Goal: Transaction & Acquisition: Purchase product/service

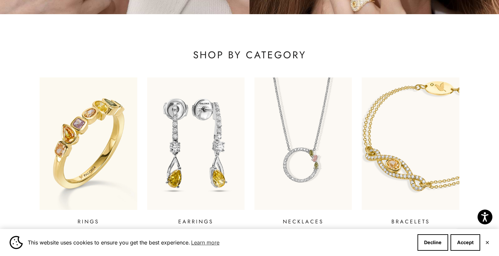
scroll to position [223, 0]
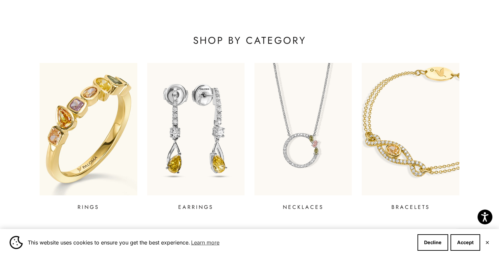
click at [102, 133] on img at bounding box center [88, 129] width 117 height 159
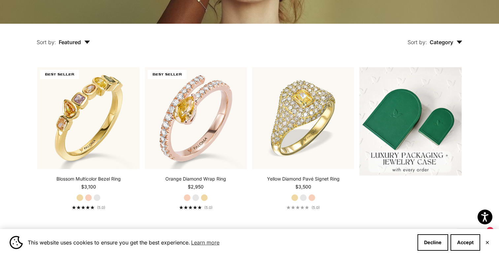
scroll to position [143, 0]
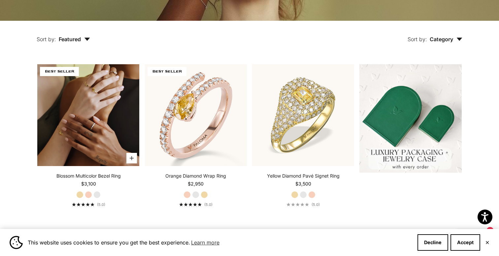
click at [89, 118] on video "#YellowGold\a#RoseGold\a#WhiteGold" at bounding box center [88, 115] width 102 height 102
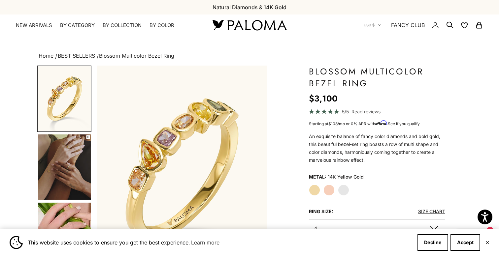
click at [73, 164] on img "Go to item 5" at bounding box center [64, 167] width 53 height 65
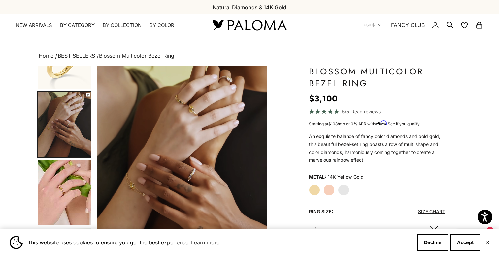
scroll to position [59, 0]
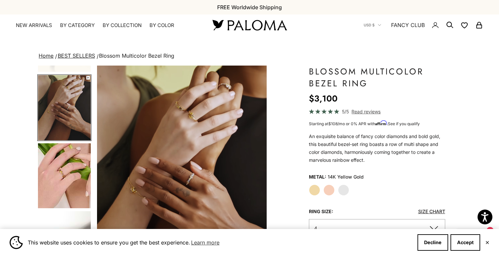
click at [74, 164] on img "Go to item 6" at bounding box center [64, 175] width 53 height 65
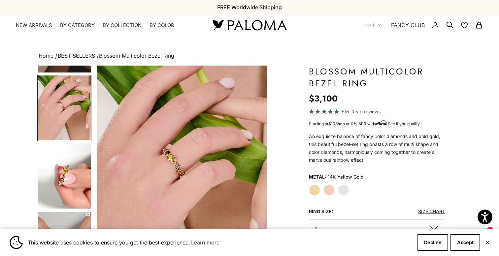
scroll to position [131, 0]
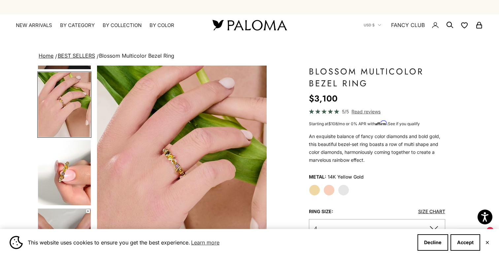
click at [74, 164] on img "Go to item 7" at bounding box center [64, 172] width 53 height 65
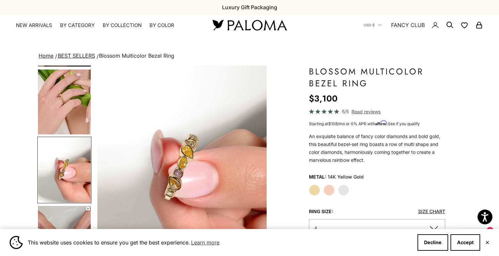
scroll to position [0, 533]
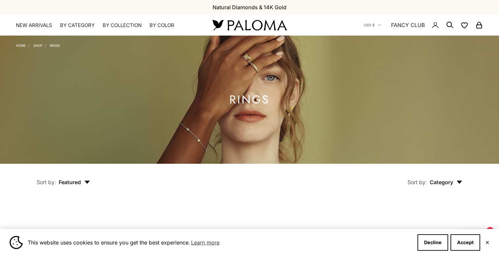
scroll to position [143, 0]
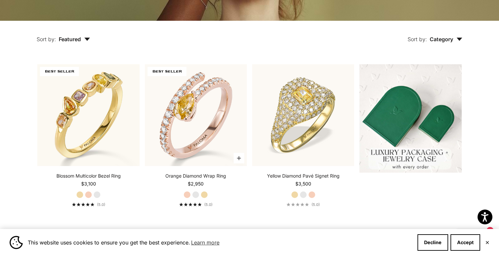
click at [196, 194] on label "White Gold" at bounding box center [195, 194] width 7 height 7
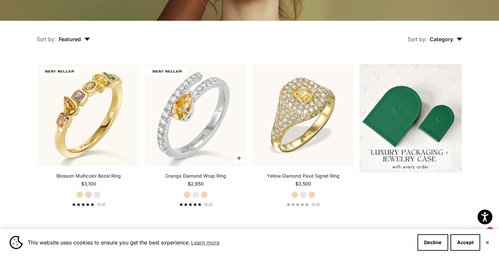
click at [206, 194] on label "Yellow Gold" at bounding box center [204, 194] width 7 height 7
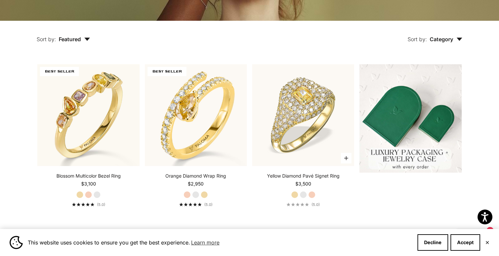
click at [304, 193] on label "White Gold" at bounding box center [303, 194] width 7 height 7
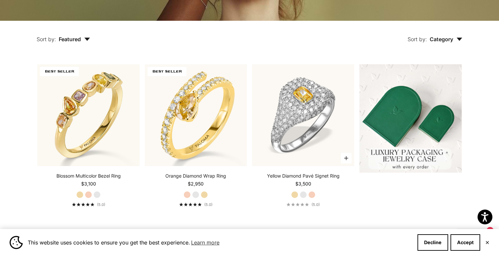
click at [311, 196] on label "Rose Gold" at bounding box center [311, 194] width 7 height 7
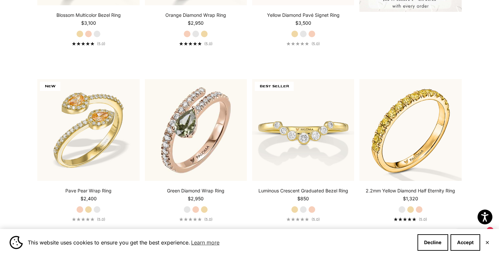
scroll to position [317, 0]
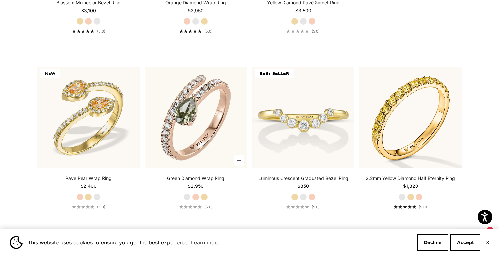
click at [194, 196] on label "Rose Gold" at bounding box center [195, 197] width 7 height 7
click at [205, 196] on label "Yellow Gold" at bounding box center [204, 197] width 7 height 7
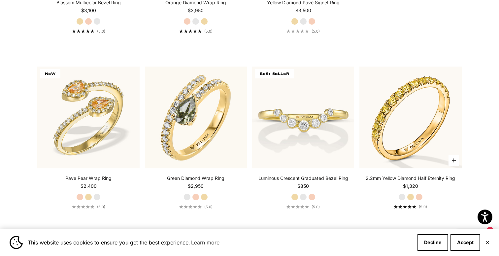
click at [412, 198] on label "Yellow Gold" at bounding box center [410, 197] width 7 height 7
click at [418, 197] on label "Rose Gold" at bounding box center [418, 197] width 7 height 7
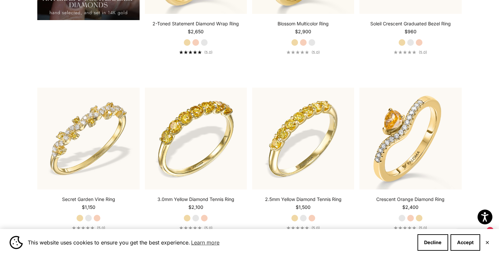
scroll to position [651, 0]
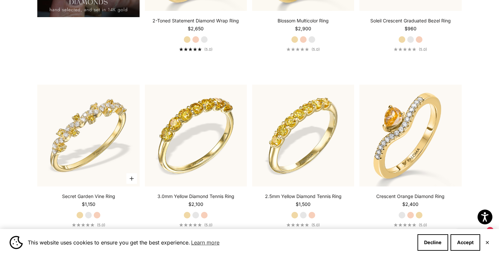
click at [89, 214] on label "White Gold" at bounding box center [88, 215] width 7 height 7
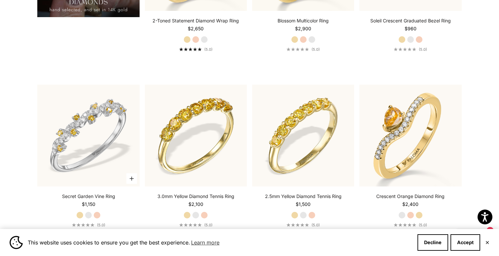
click at [99, 214] on label "Rose Gold" at bounding box center [96, 215] width 7 height 7
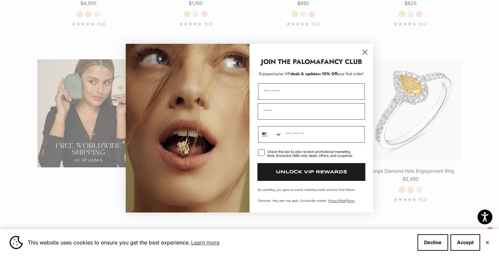
scroll to position [1203, 0]
click at [362, 52] on circle "Close dialog" at bounding box center [364, 52] width 11 height 11
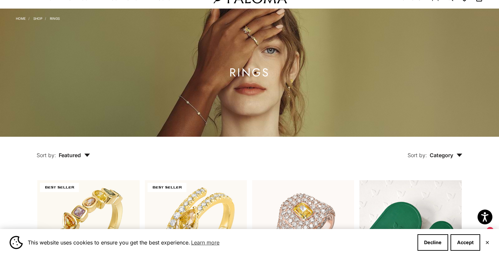
scroll to position [0, 0]
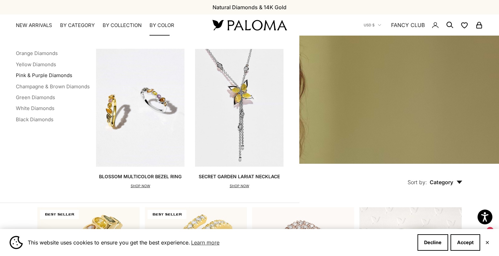
click at [55, 74] on link "Pink & Purple Diamonds" at bounding box center [44, 75] width 56 height 6
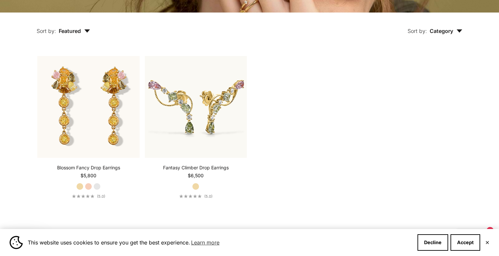
scroll to position [178, 0]
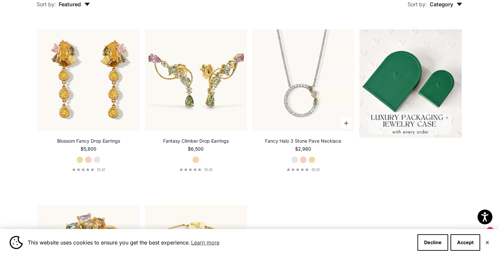
click at [304, 159] on label "Rose Gold" at bounding box center [303, 159] width 7 height 7
click at [313, 161] on label "Yellow Gold" at bounding box center [311, 159] width 7 height 7
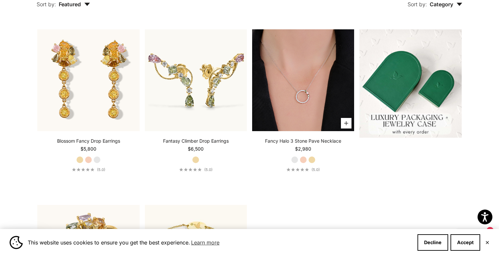
click at [308, 108] on img at bounding box center [303, 80] width 102 height 102
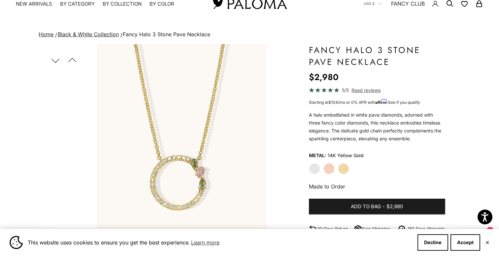
scroll to position [22, 0]
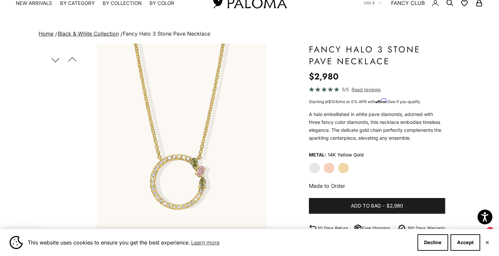
click at [330, 169] on label "Rose Gold" at bounding box center [328, 168] width 11 height 11
click at [316, 169] on label "White Gold" at bounding box center [314, 168] width 11 height 11
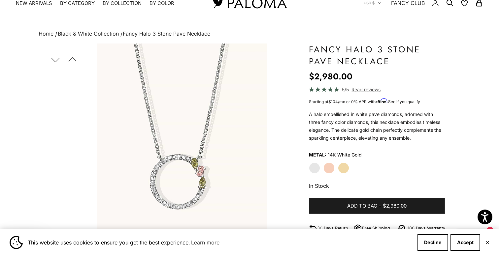
scroll to position [33, 0]
click at [335, 169] on div "White Gold Rose Gold Yellow Gold" at bounding box center [377, 168] width 136 height 11
click at [337, 165] on div "White Gold Rose Gold Yellow Gold" at bounding box center [377, 168] width 136 height 11
click at [344, 165] on label "Yellow Gold" at bounding box center [343, 168] width 11 height 11
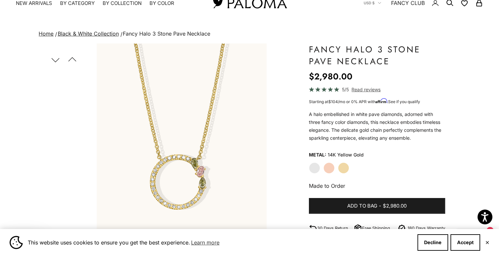
click at [70, 58] on button "Previous" at bounding box center [72, 59] width 15 height 15
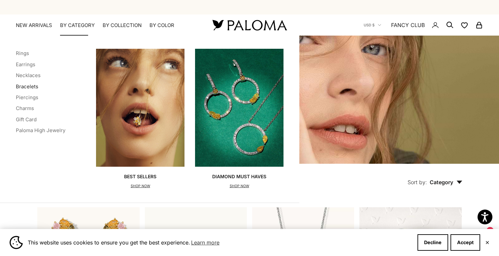
click at [34, 83] on link "Bracelets" at bounding box center [27, 86] width 22 height 6
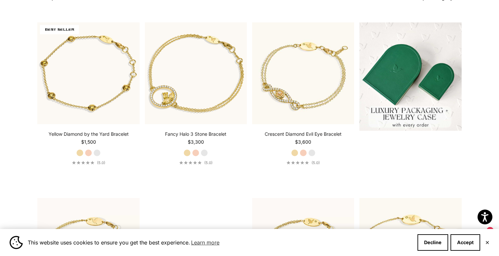
scroll to position [186, 0]
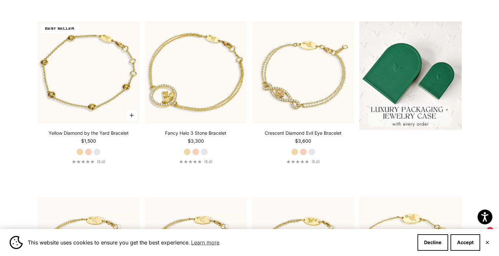
click at [98, 150] on label "White Gold" at bounding box center [96, 151] width 7 height 7
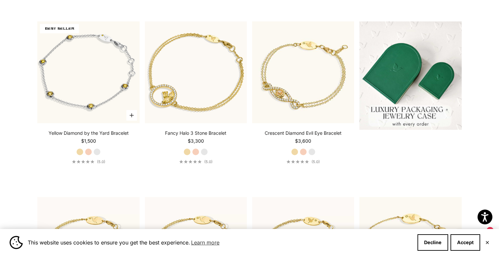
click at [87, 150] on label "Rose Gold" at bounding box center [88, 151] width 7 height 7
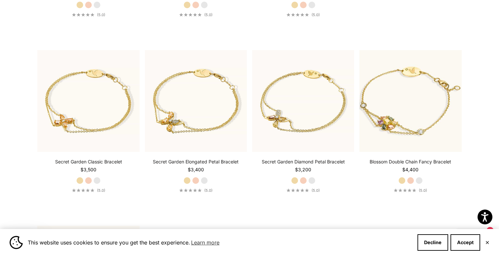
scroll to position [337, 0]
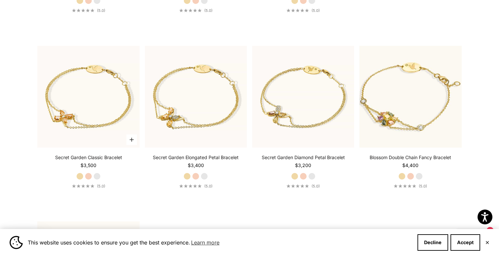
click at [86, 177] on label "Rose Gold" at bounding box center [88, 176] width 7 height 7
click at [98, 176] on label "White Gold" at bounding box center [96, 176] width 7 height 7
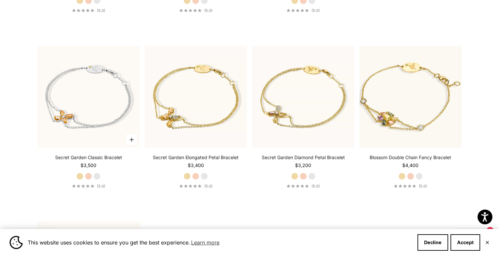
click at [79, 174] on label "Yellow Gold" at bounding box center [79, 176] width 7 height 7
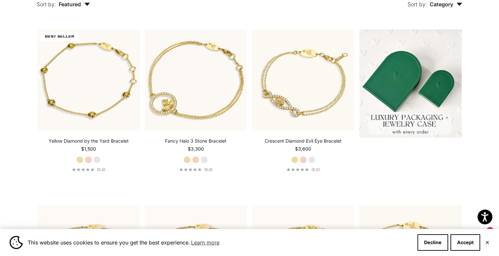
scroll to position [0, 0]
